Goal: Information Seeking & Learning: Understand process/instructions

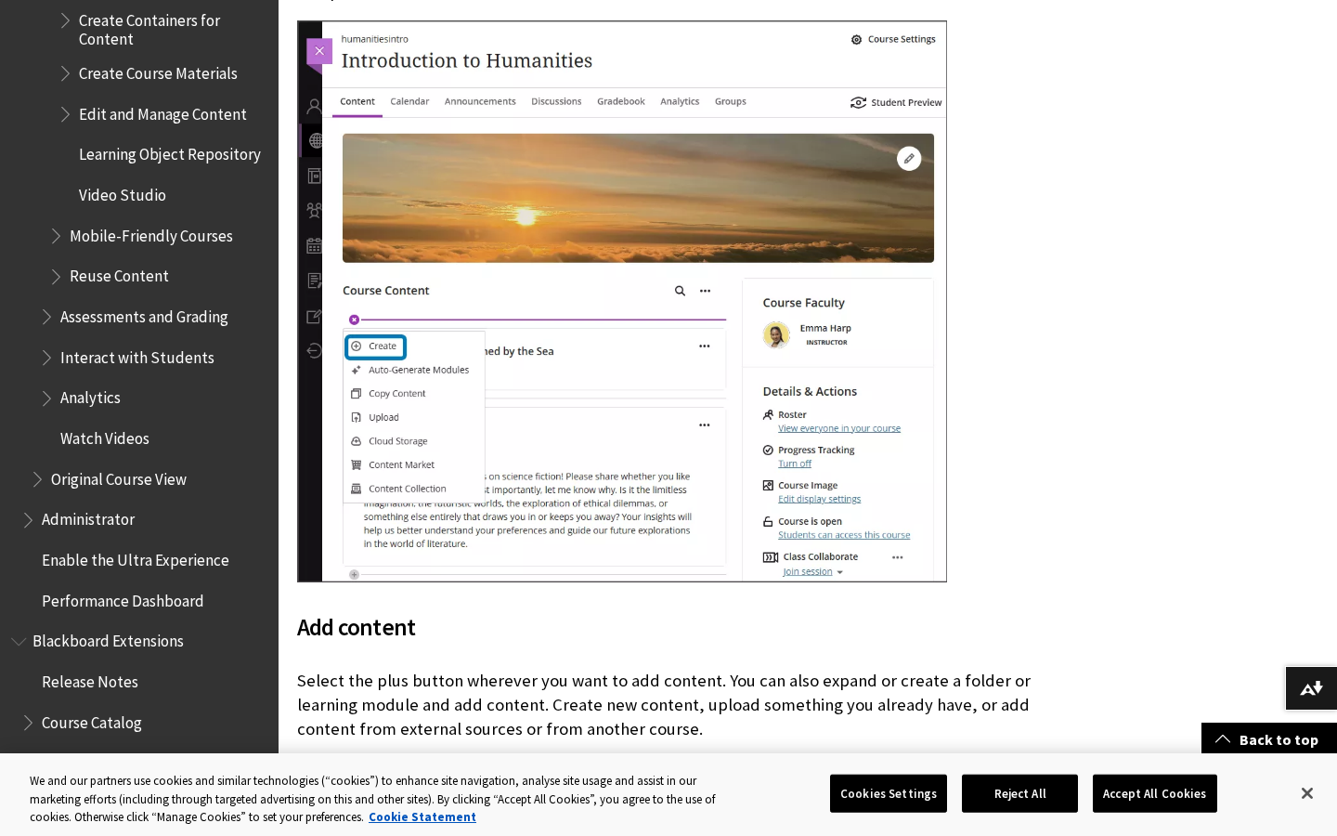
scroll to position [3040, 0]
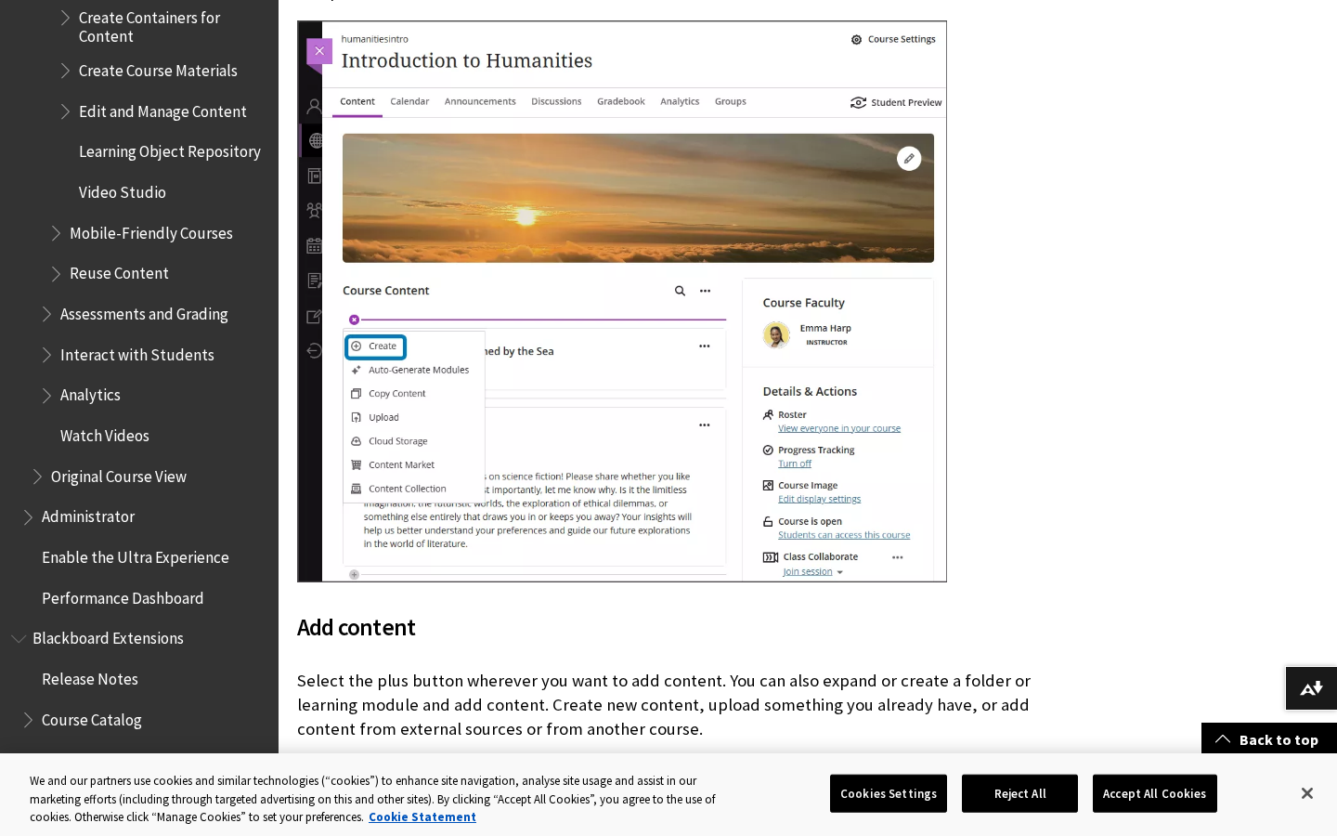
click at [111, 298] on span "Assessments and Grading" at bounding box center [144, 310] width 168 height 25
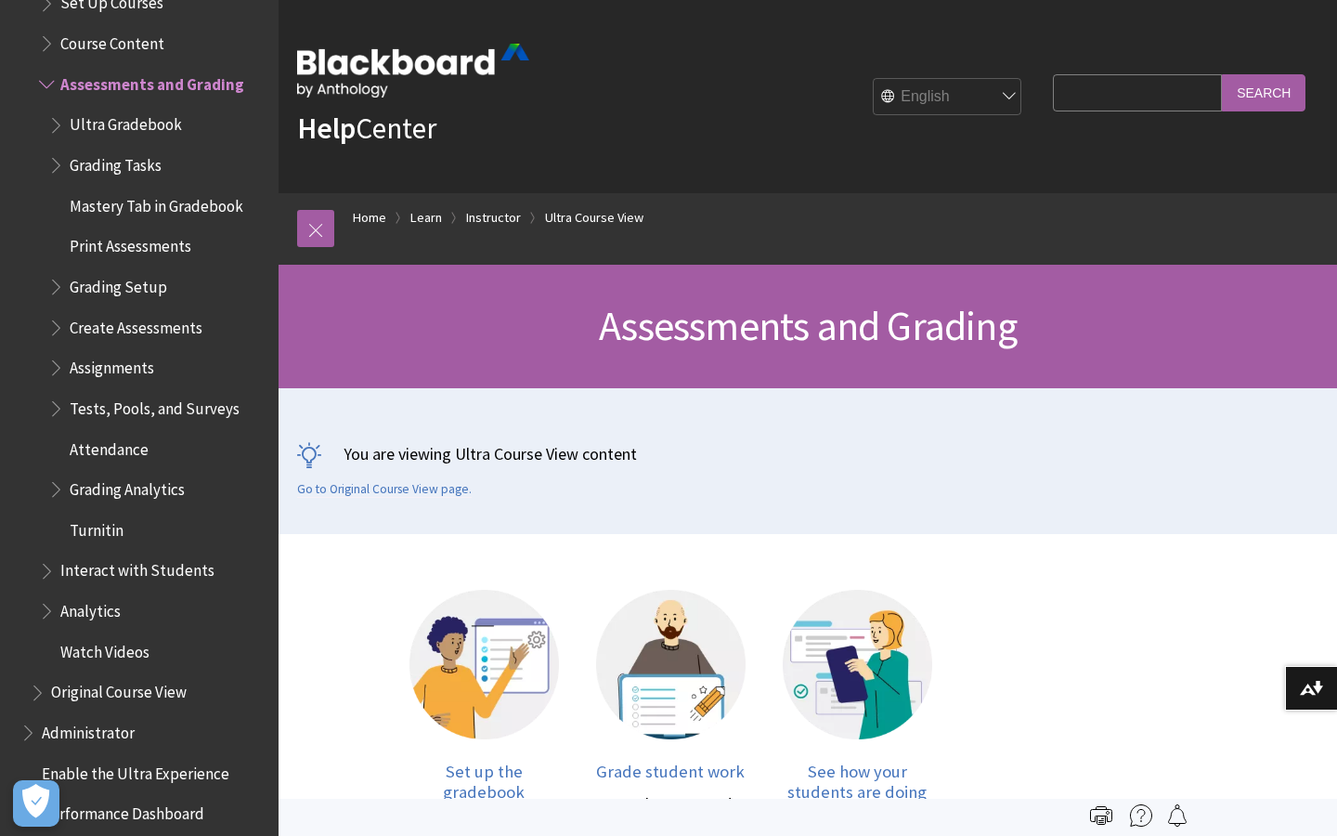
scroll to position [2553, 0]
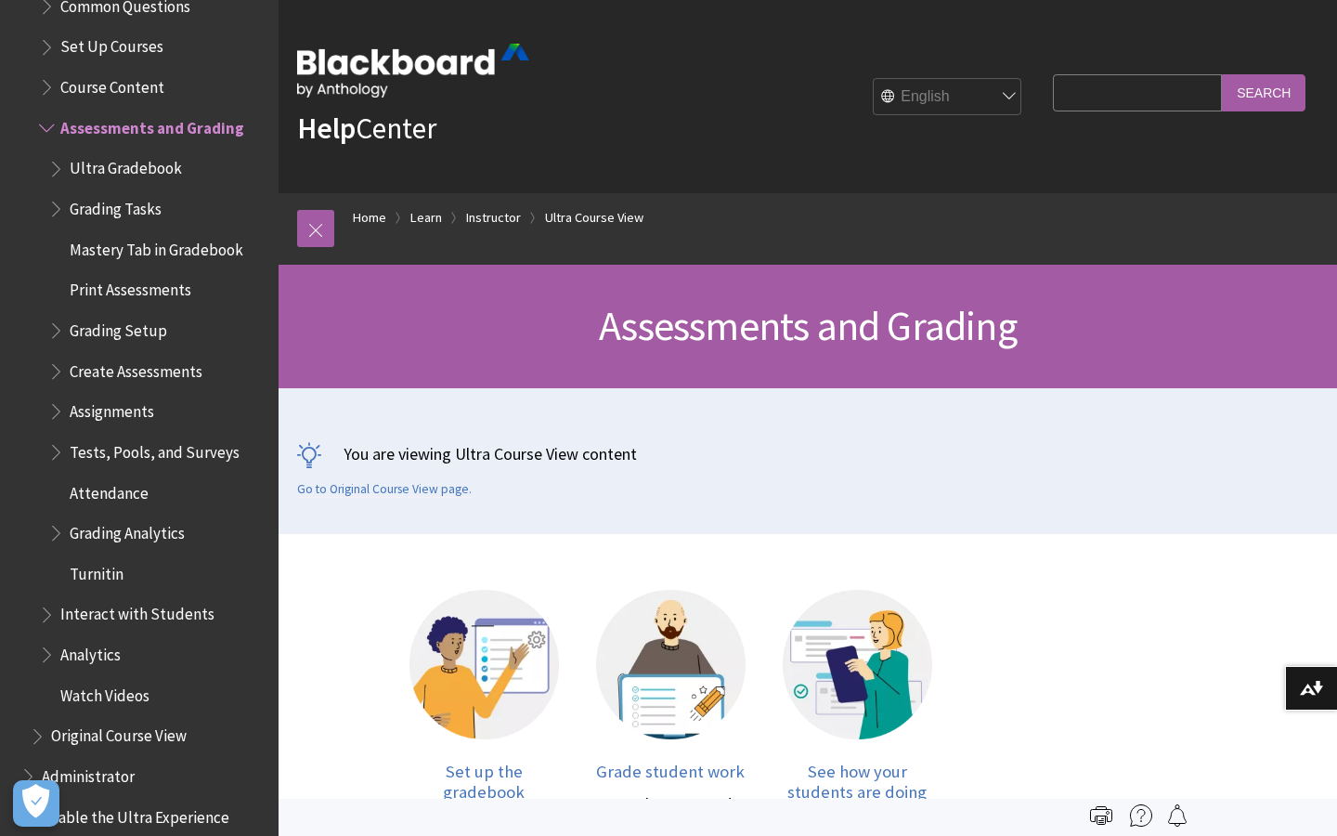
click at [51, 397] on span "Assignments" at bounding box center [157, 412] width 219 height 32
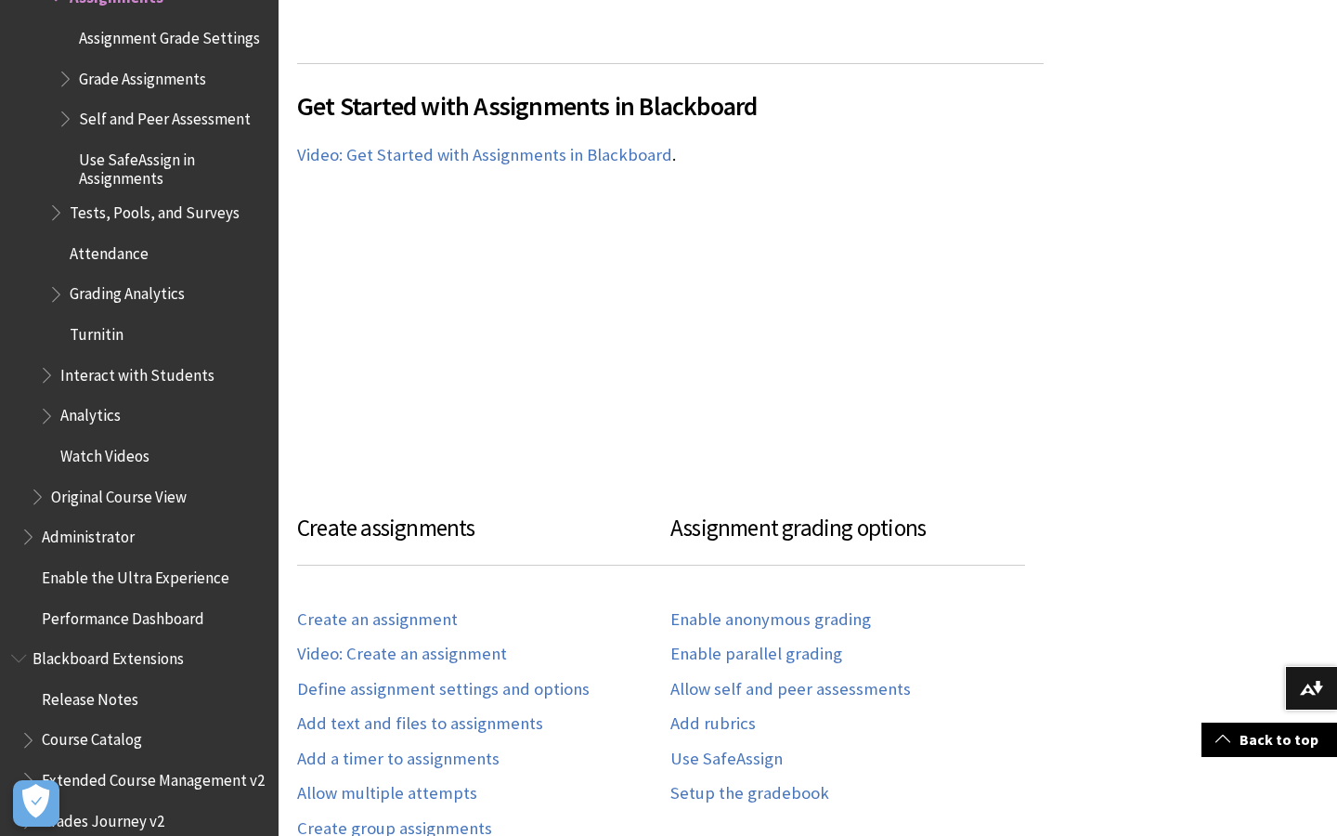
scroll to position [1241, 0]
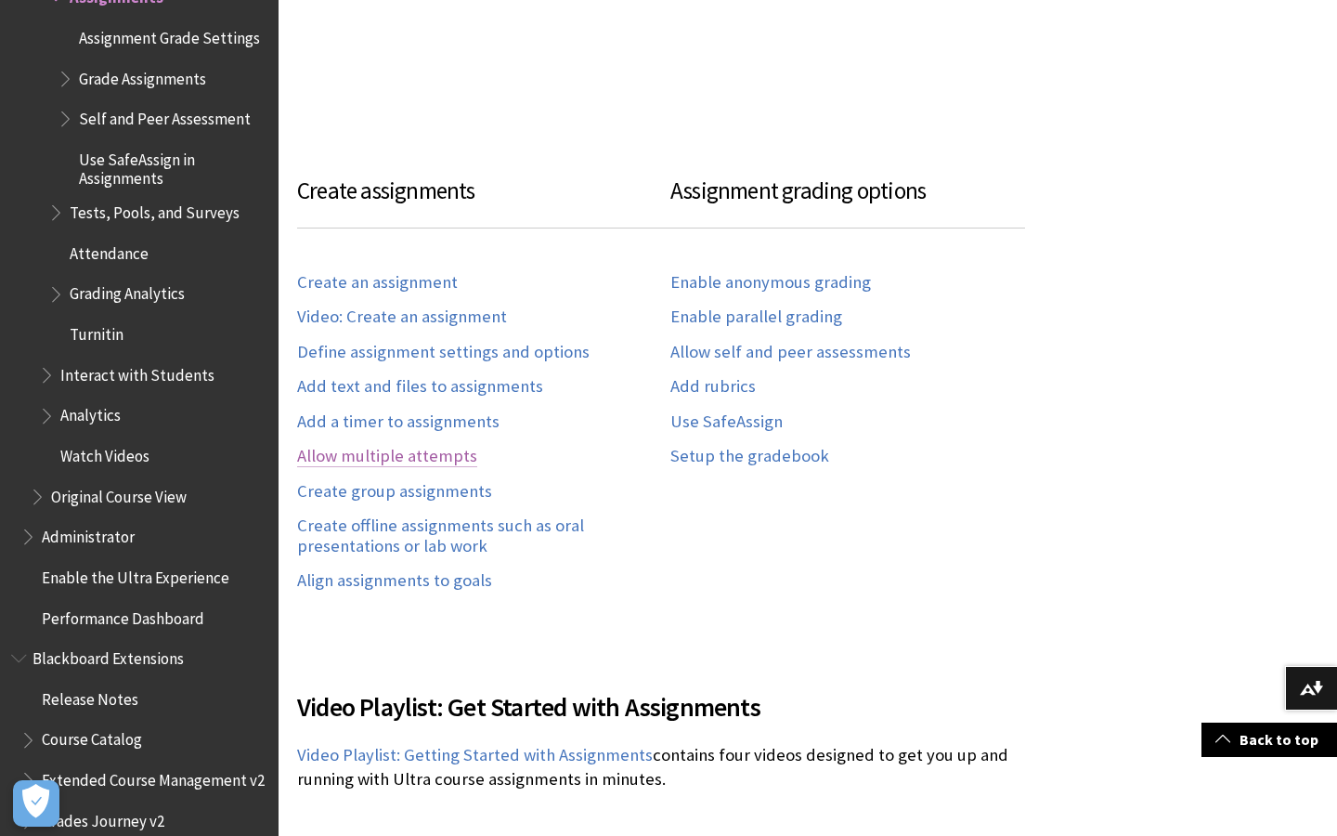
click at [382, 455] on link "Allow multiple attempts" at bounding box center [387, 456] width 180 height 21
